Goal: Find specific page/section: Find specific page/section

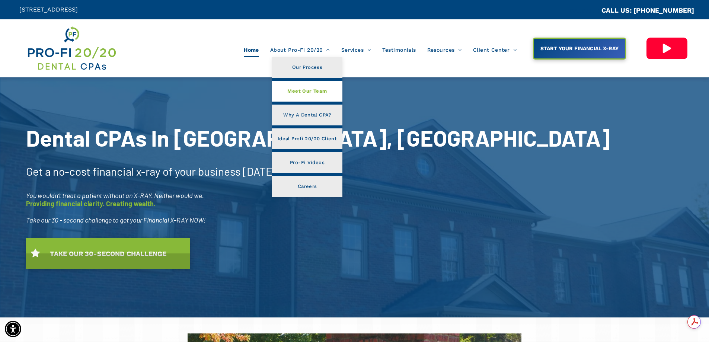
click at [306, 100] on link "Meet Our Team" at bounding box center [307, 91] width 70 height 21
